Goal: Check status: Check status

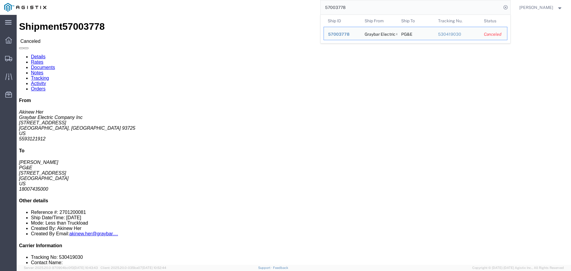
drag, startPoint x: 360, startPoint y: 6, endPoint x: 183, endPoint y: -10, distance: 177.6
click at [183, 0] on html "main_menu Created with Sketch. Collapse Menu Dashboard Shipments Traffic Resour…" at bounding box center [285, 135] width 571 height 271
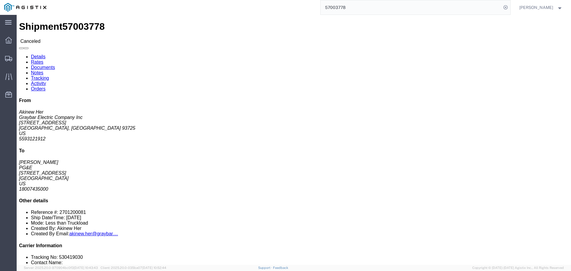
paste input "6997053"
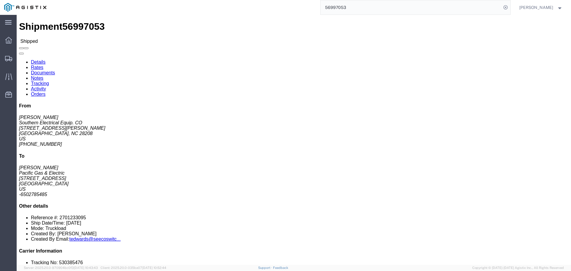
click link "Notes"
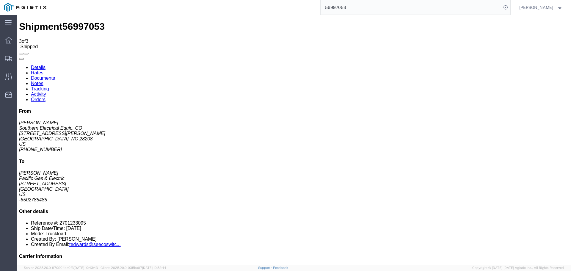
click at [33, 65] on link "Details" at bounding box center [38, 67] width 15 height 5
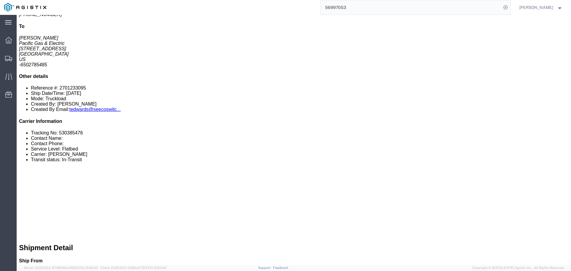
scroll to position [149, 0]
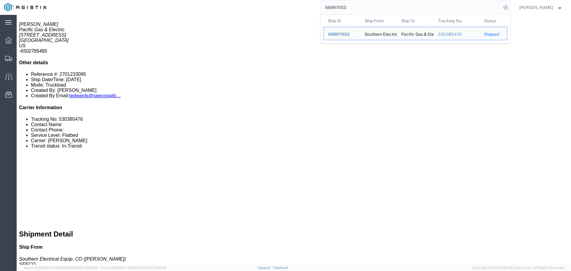
drag, startPoint x: 357, startPoint y: 5, endPoint x: 205, endPoint y: -29, distance: 155.9
click at [205, 0] on html "main_menu Created with Sketch. Collapse Menu Dashboard Shipments Traffic Resour…" at bounding box center [285, 135] width 571 height 271
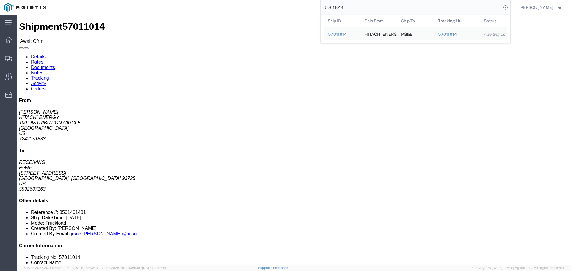
click at [357, 6] on input "57011014" at bounding box center [411, 7] width 181 height 14
drag, startPoint x: 357, startPoint y: 6, endPoint x: 169, endPoint y: -12, distance: 189.1
click at [169, 0] on html "main_menu Created with Sketch. Collapse Menu Dashboard Shipments Traffic Resour…" at bounding box center [285, 135] width 571 height 271
drag, startPoint x: 372, startPoint y: 2, endPoint x: 366, endPoint y: 5, distance: 6.7
click at [371, 2] on input "57010932" at bounding box center [411, 7] width 181 height 14
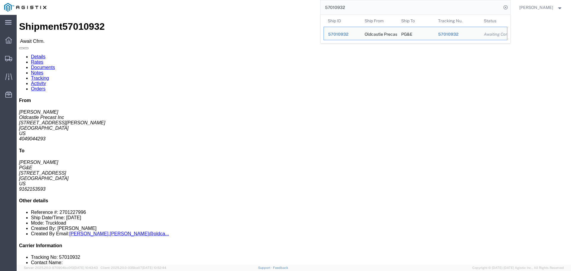
drag, startPoint x: 365, startPoint y: 7, endPoint x: 290, endPoint y: -3, distance: 75.0
click at [290, 0] on html "main_menu Created with Sketch. Collapse Menu Dashboard Shipments Traffic Resour…" at bounding box center [285, 135] width 571 height 271
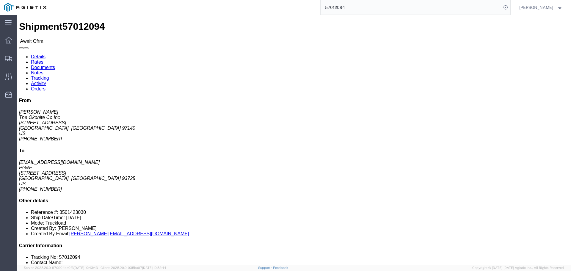
click link "Notes"
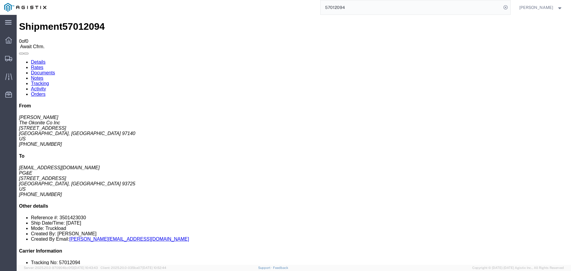
click at [36, 59] on link "Details" at bounding box center [38, 61] width 15 height 5
click span "57012094"
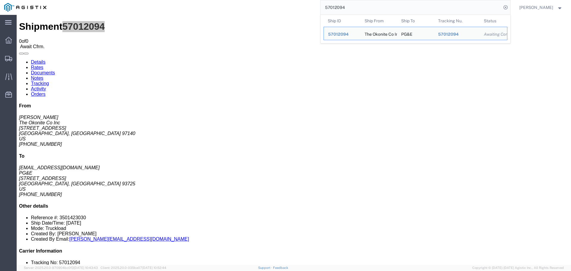
drag, startPoint x: 351, startPoint y: 5, endPoint x: 249, endPoint y: -7, distance: 102.4
click at [249, 0] on html "main_menu Created with Sketch. Collapse Menu Dashboard Shipments Traffic Resour…" at bounding box center [285, 135] width 571 height 271
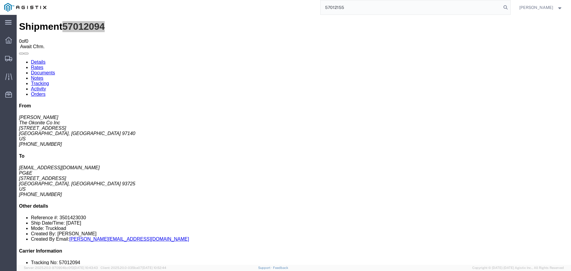
type input "57012155"
